Goal: Task Accomplishment & Management: Complete application form

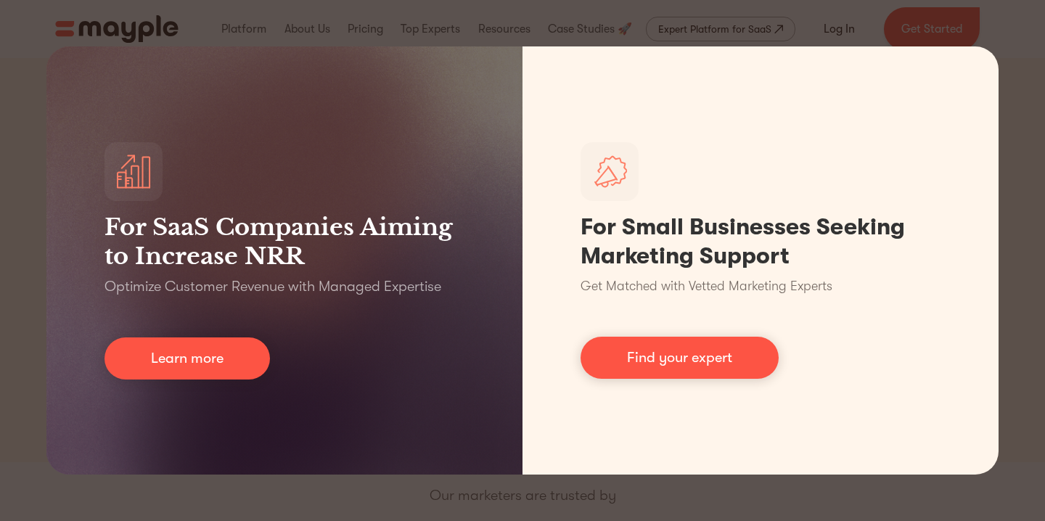
click at [1035, 173] on div "For SaaS Companies Aiming to Increase NRR Optimize Customer Revenue with Manage…" at bounding box center [522, 260] width 1045 height 521
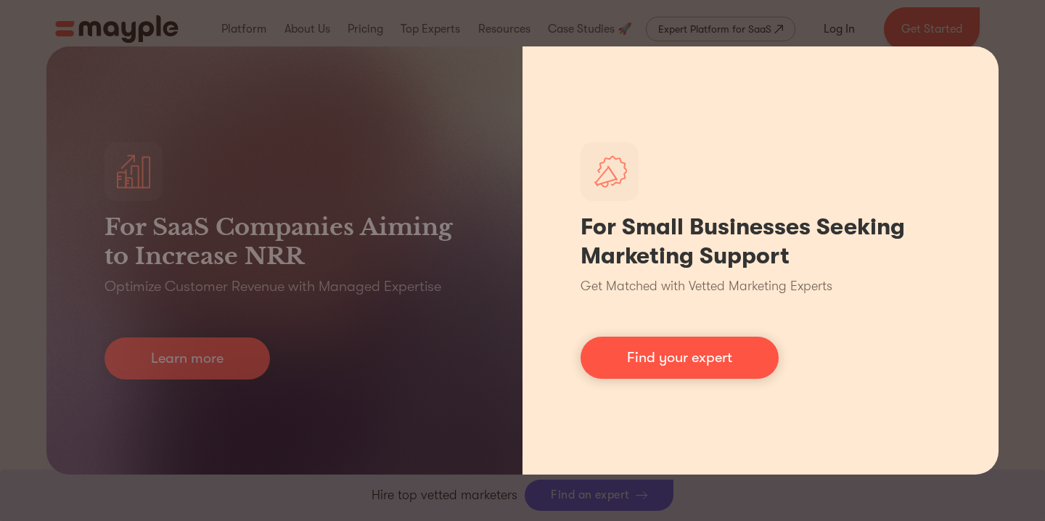
scroll to position [543, 0]
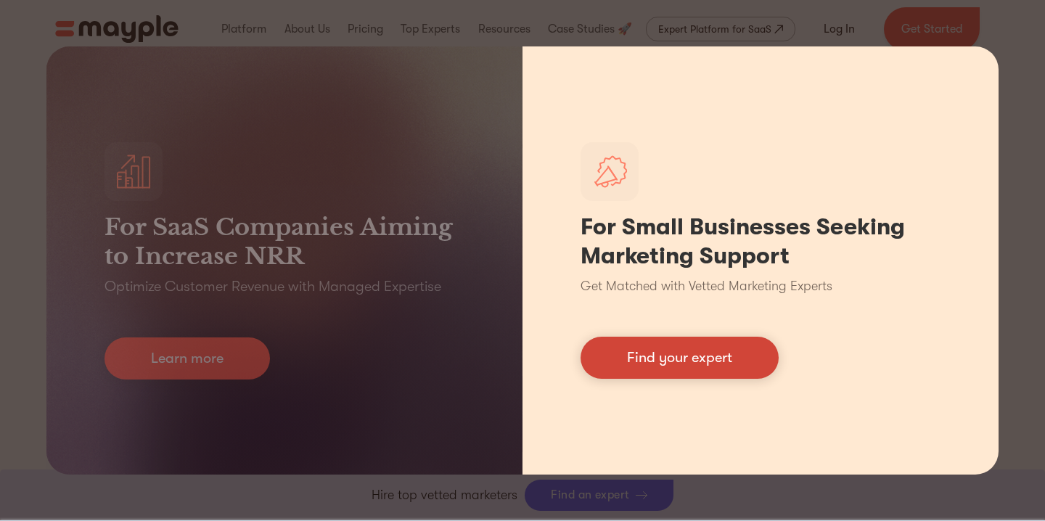
click at [677, 364] on link "Find your expert" at bounding box center [680, 358] width 198 height 42
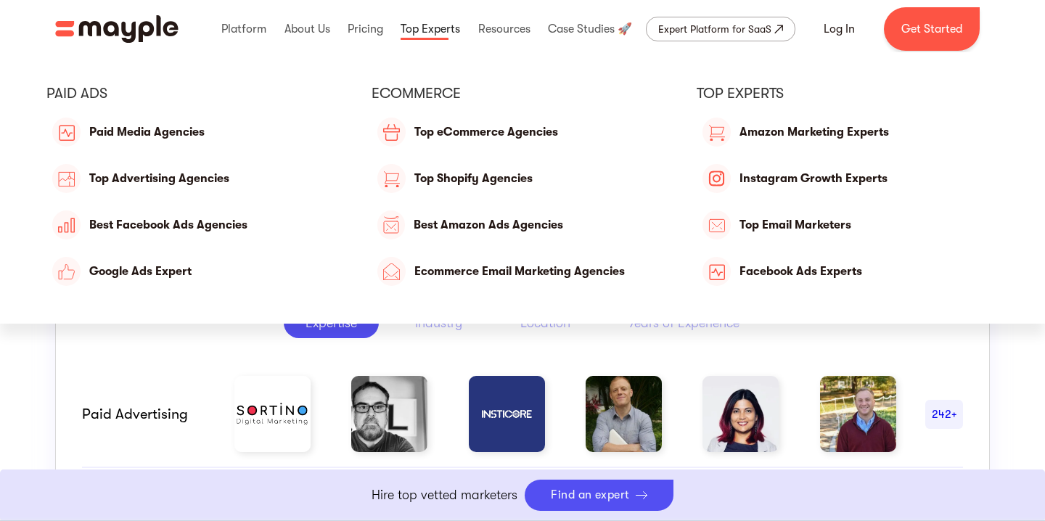
click at [444, 27] on link at bounding box center [430, 29] width 67 height 46
click at [447, 32] on link at bounding box center [430, 29] width 67 height 46
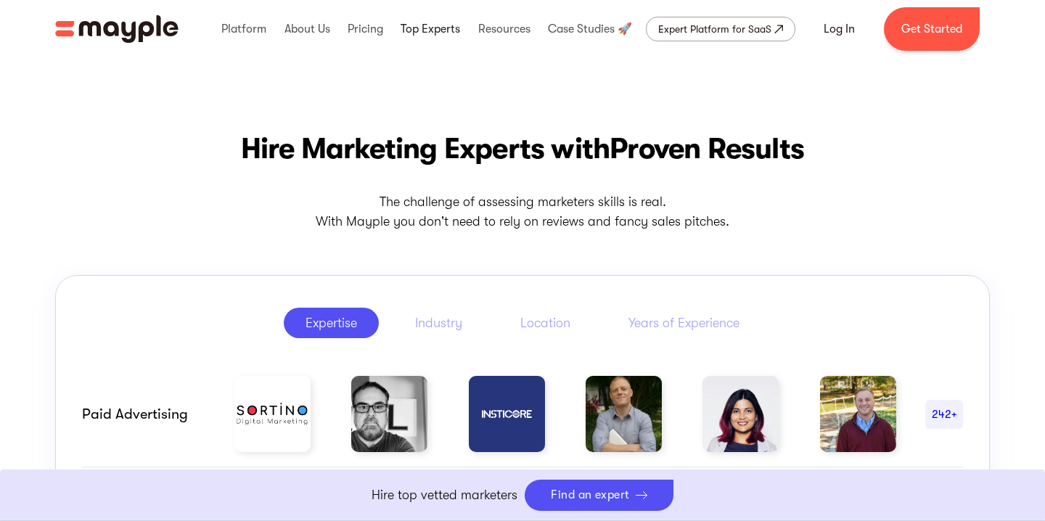
click at [447, 32] on link at bounding box center [430, 29] width 67 height 46
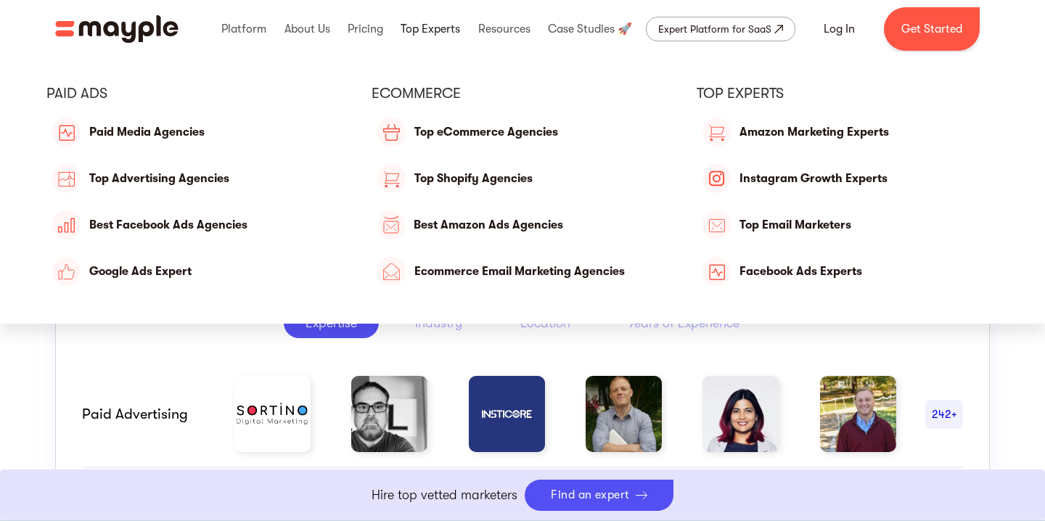
click at [447, 32] on link at bounding box center [430, 29] width 67 height 46
click at [421, 29] on link at bounding box center [430, 29] width 67 height 46
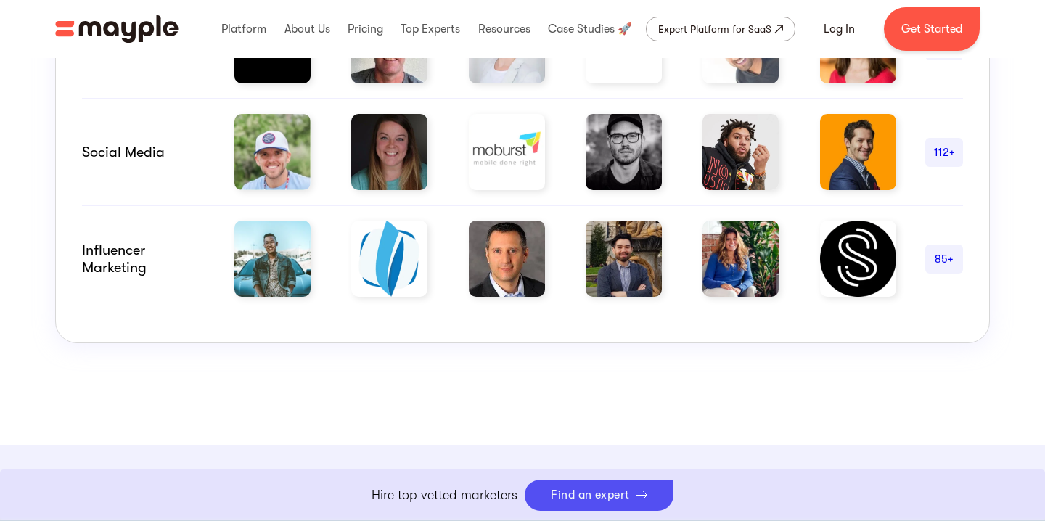
scroll to position [904, 0]
